Goal: Obtain resource: Obtain resource

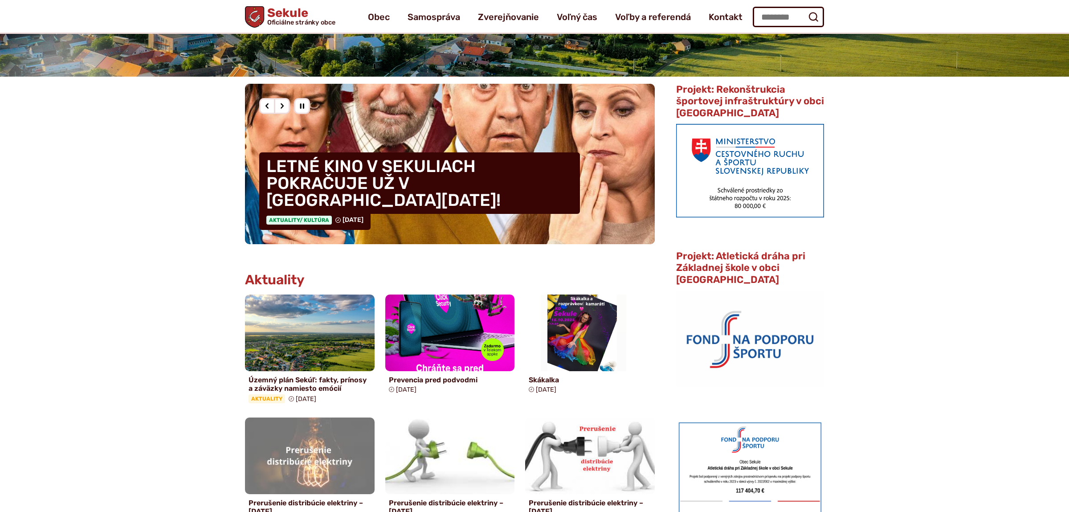
scroll to position [187, 0]
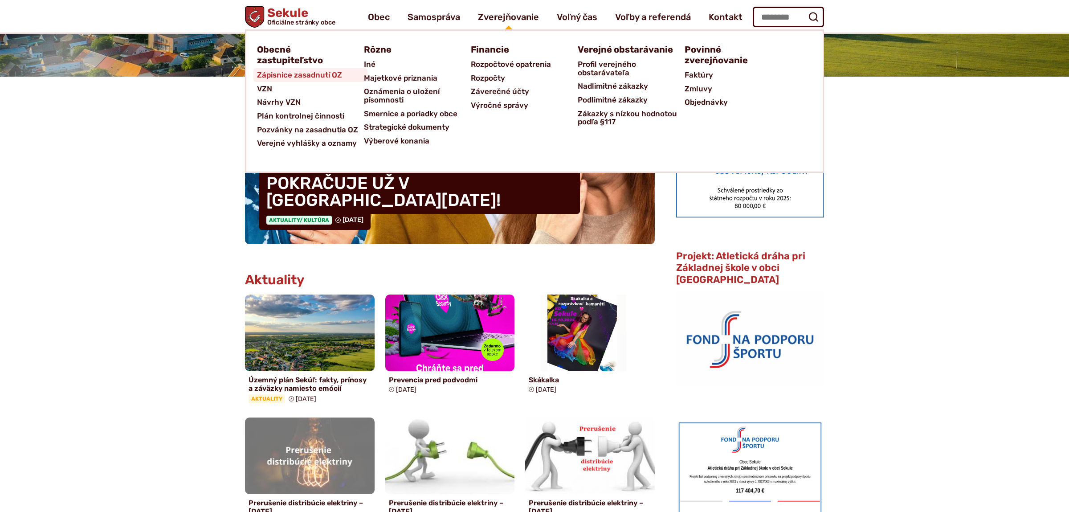
click at [330, 78] on span "Zápisnice zasadnutí OZ" at bounding box center [299, 75] width 85 height 14
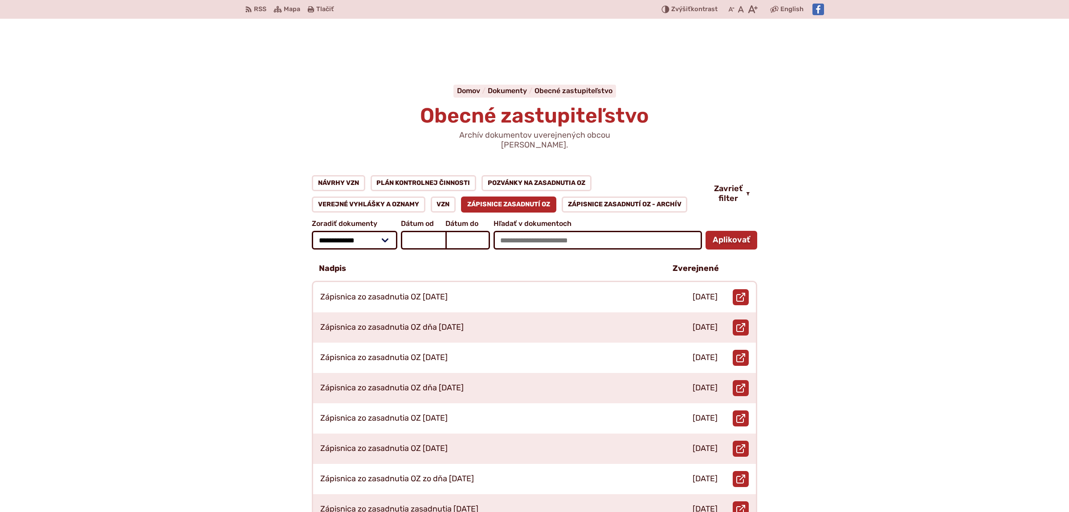
scroll to position [234, 0]
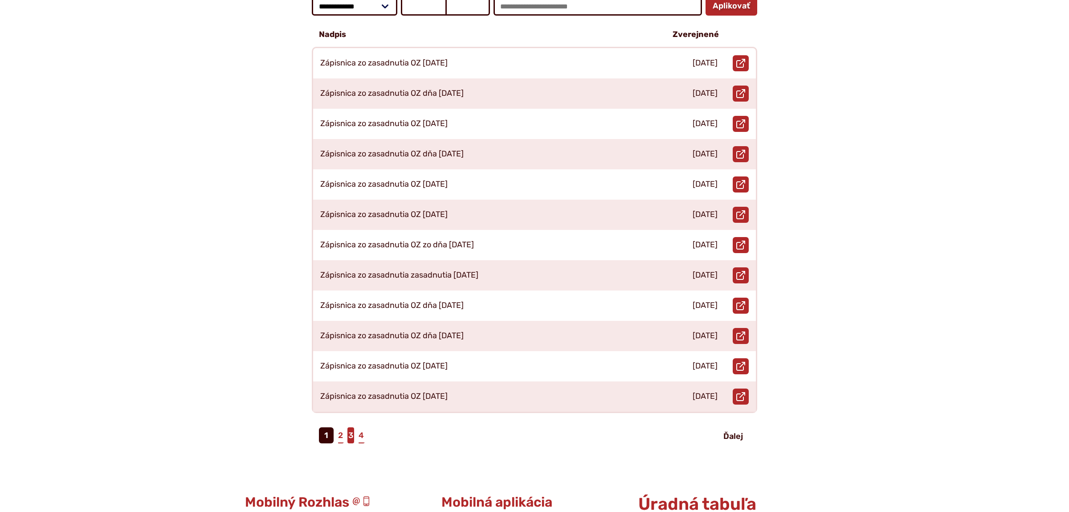
click at [349, 427] on link "3" at bounding box center [350, 435] width 7 height 16
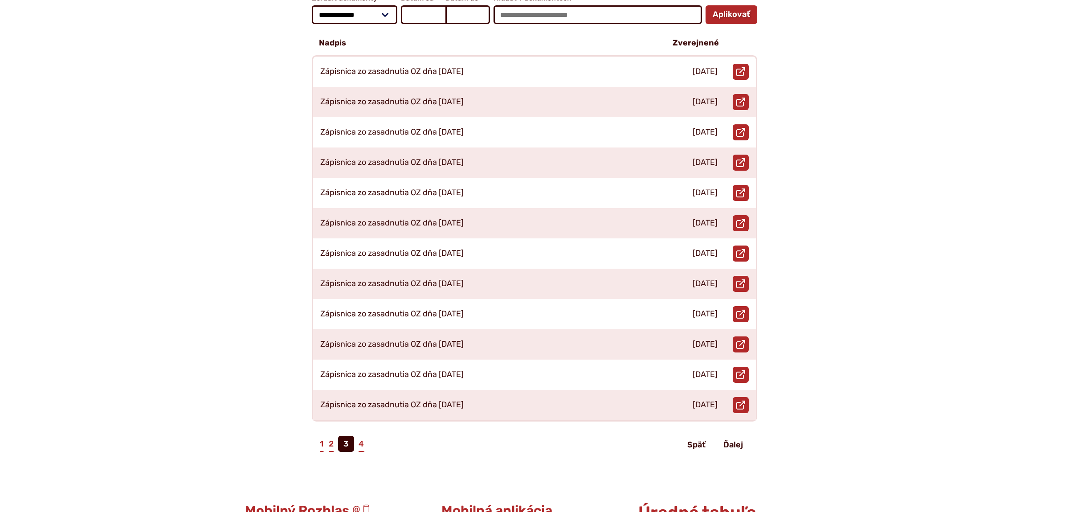
scroll to position [281, 0]
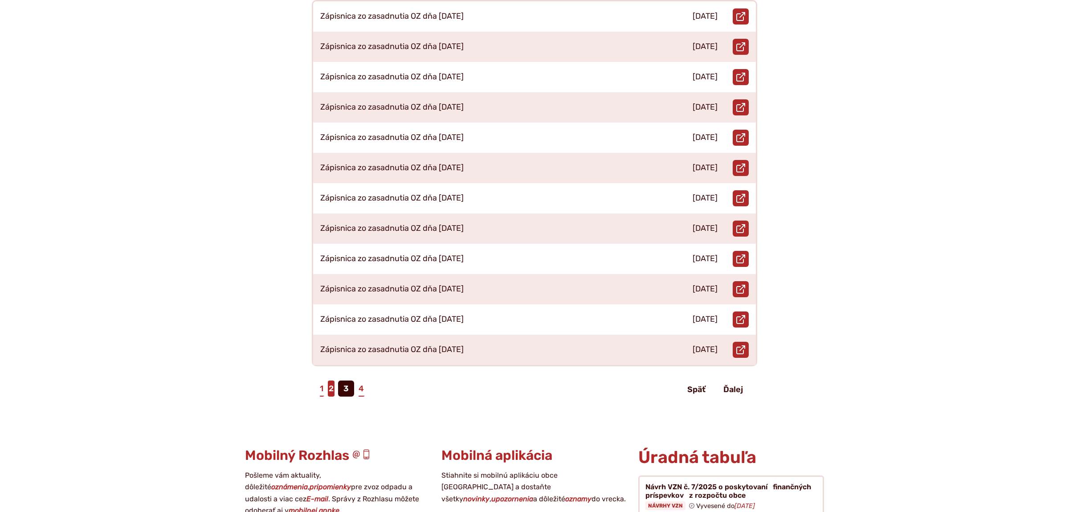
click at [331, 383] on link "2" at bounding box center [331, 388] width 7 height 16
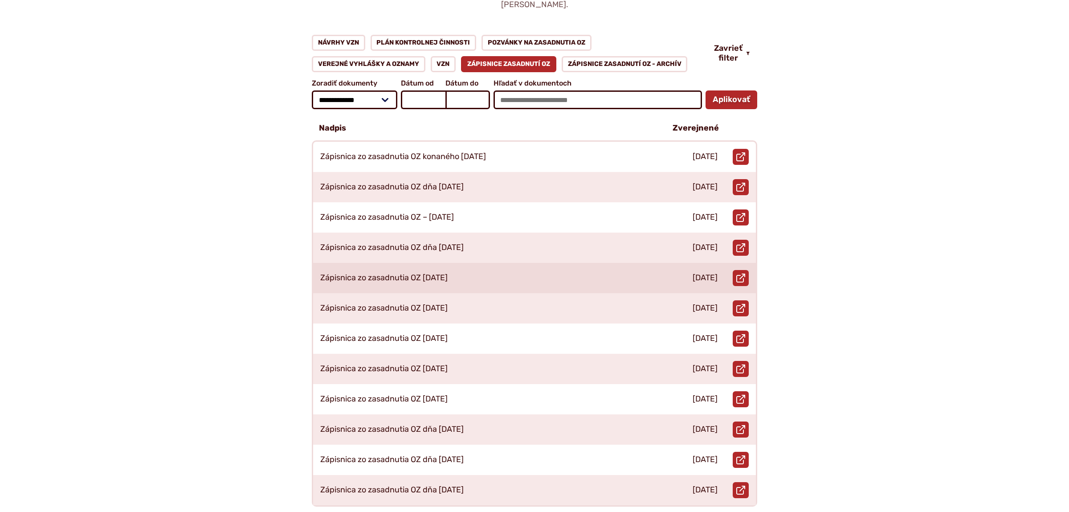
scroll to position [187, 0]
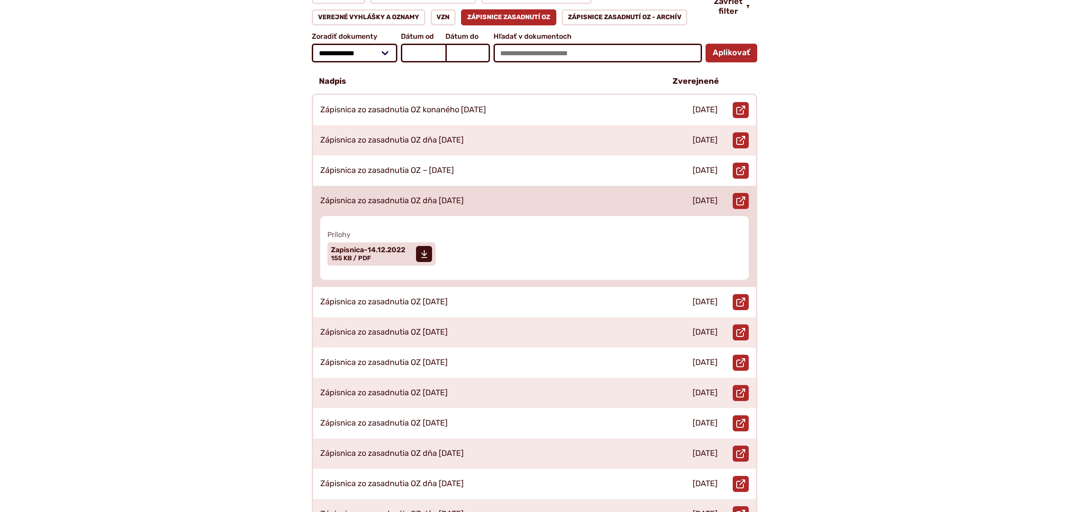
click at [463, 196] on p "Zápisnica zo zasadnutia OZ dňa [DATE]" at bounding box center [391, 201] width 143 height 10
click at [361, 246] on span "Zapisnica-14.12.2022" at bounding box center [368, 249] width 74 height 7
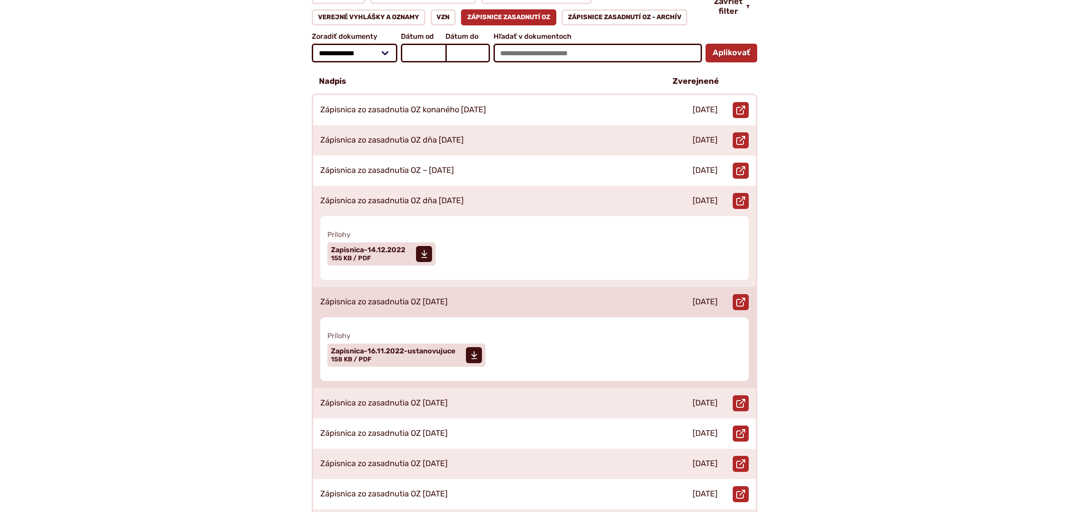
click at [413, 297] on p "Zápisnica zo zasadnutia OZ [DATE]" at bounding box center [383, 302] width 127 height 10
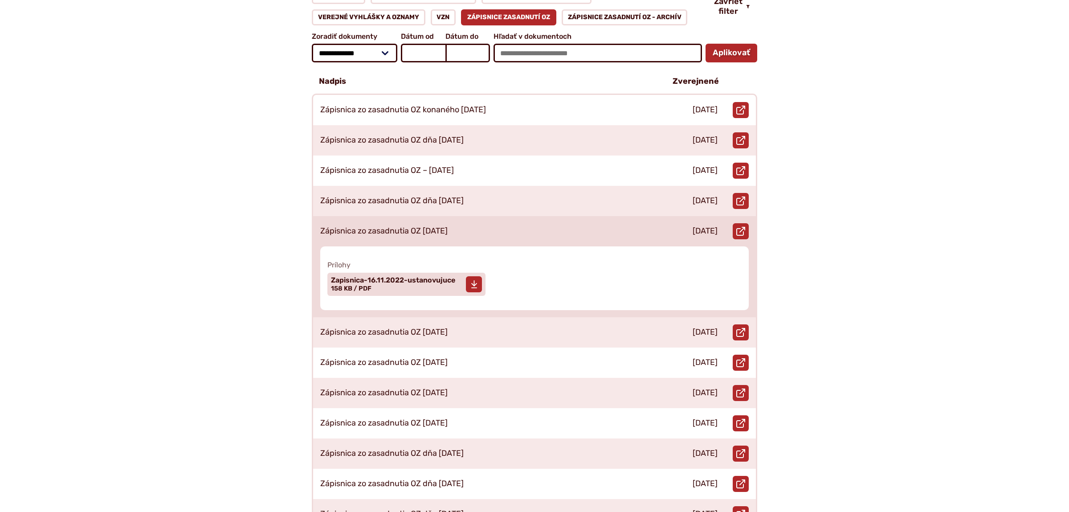
click at [401, 277] on span "Zapisnica-16.11.2022-ustanovujuce" at bounding box center [393, 280] width 124 height 7
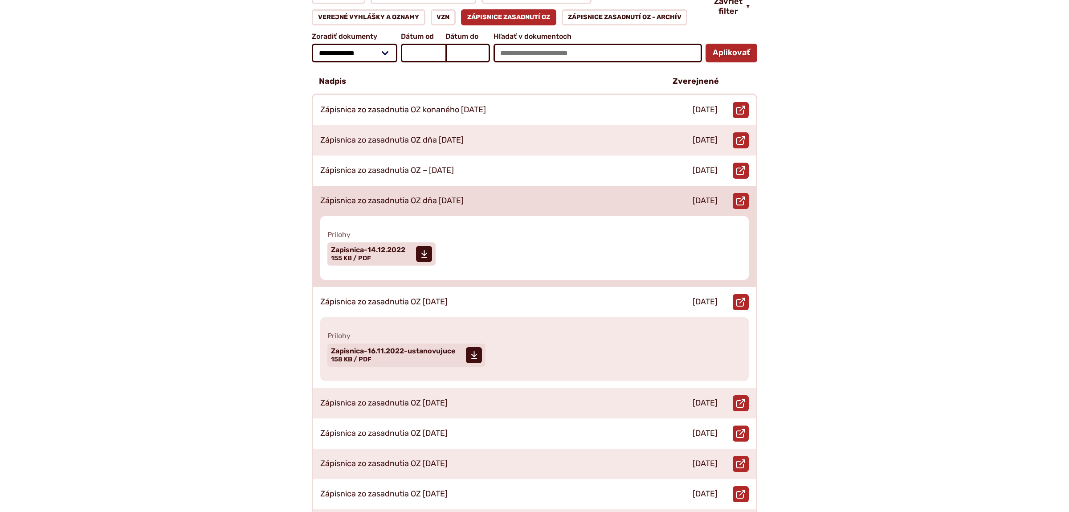
click at [445, 196] on p "Zápisnica zo zasadnutia OZ dňa [DATE]" at bounding box center [391, 201] width 143 height 10
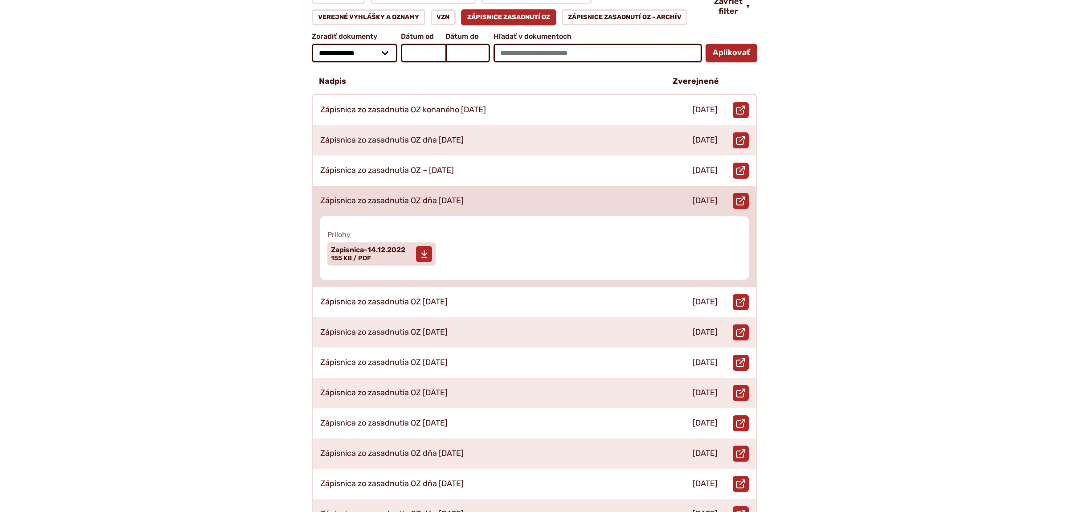
click at [372, 246] on span "Zapisnica-14.12.2022" at bounding box center [368, 249] width 74 height 7
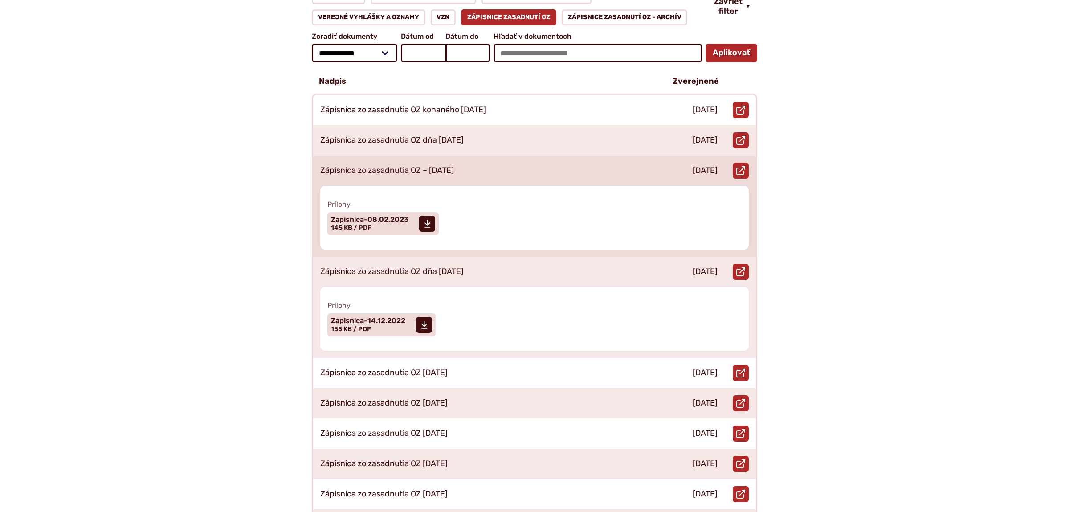
click at [443, 166] on p "Zápisnica zo zasadnutia OZ – [DATE]" at bounding box center [387, 171] width 134 height 10
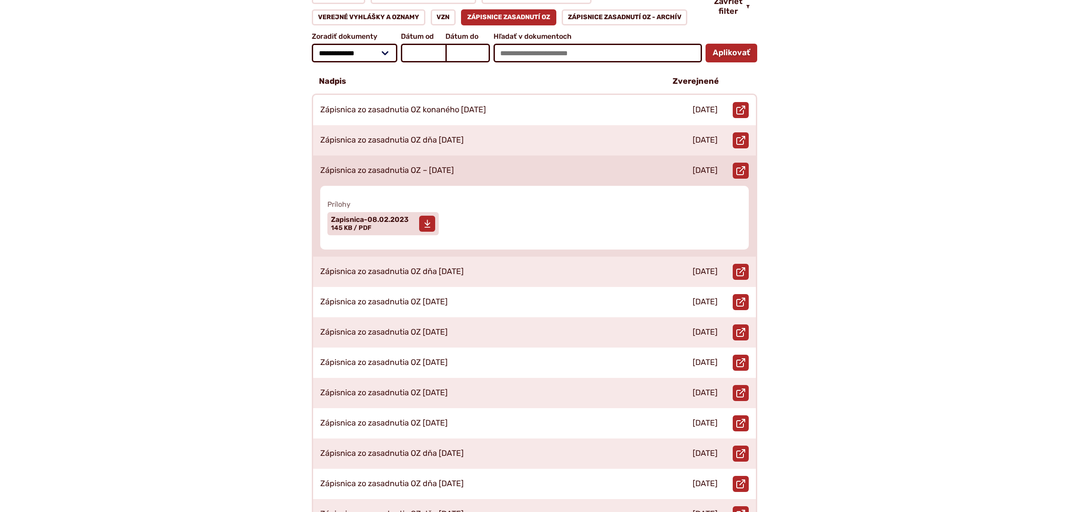
click at [387, 216] on span "Zapisnica-08.02.2023" at bounding box center [370, 219] width 78 height 7
